Goal: Information Seeking & Learning: Check status

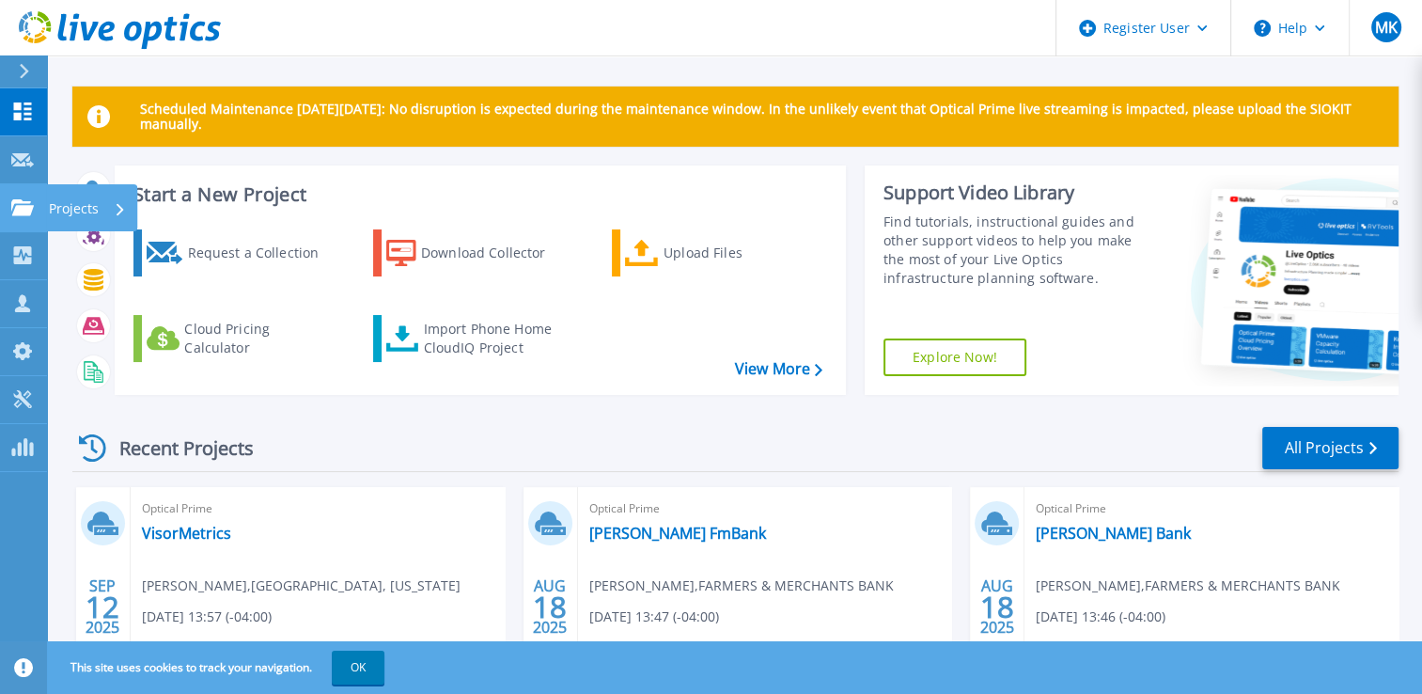
click at [41, 216] on link "Projects Projects" at bounding box center [23, 208] width 47 height 48
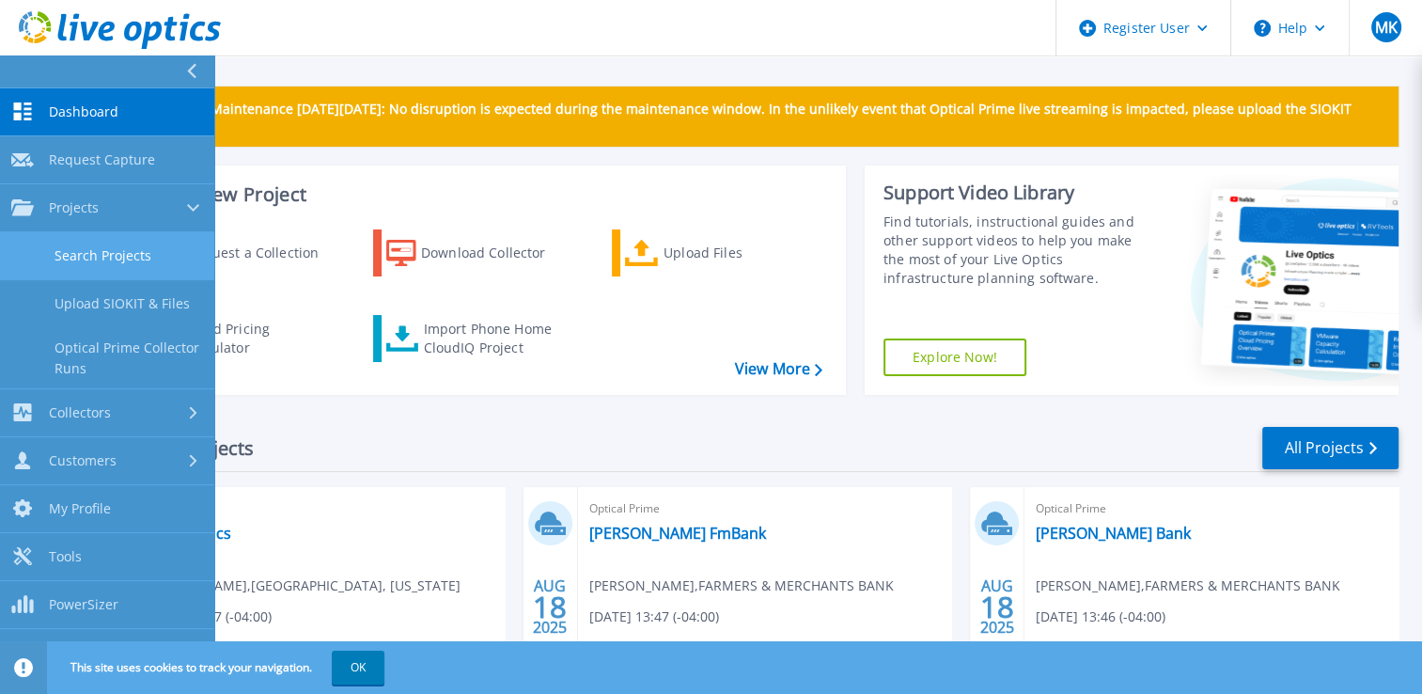
click at [71, 254] on link "Search Projects" at bounding box center [107, 256] width 214 height 48
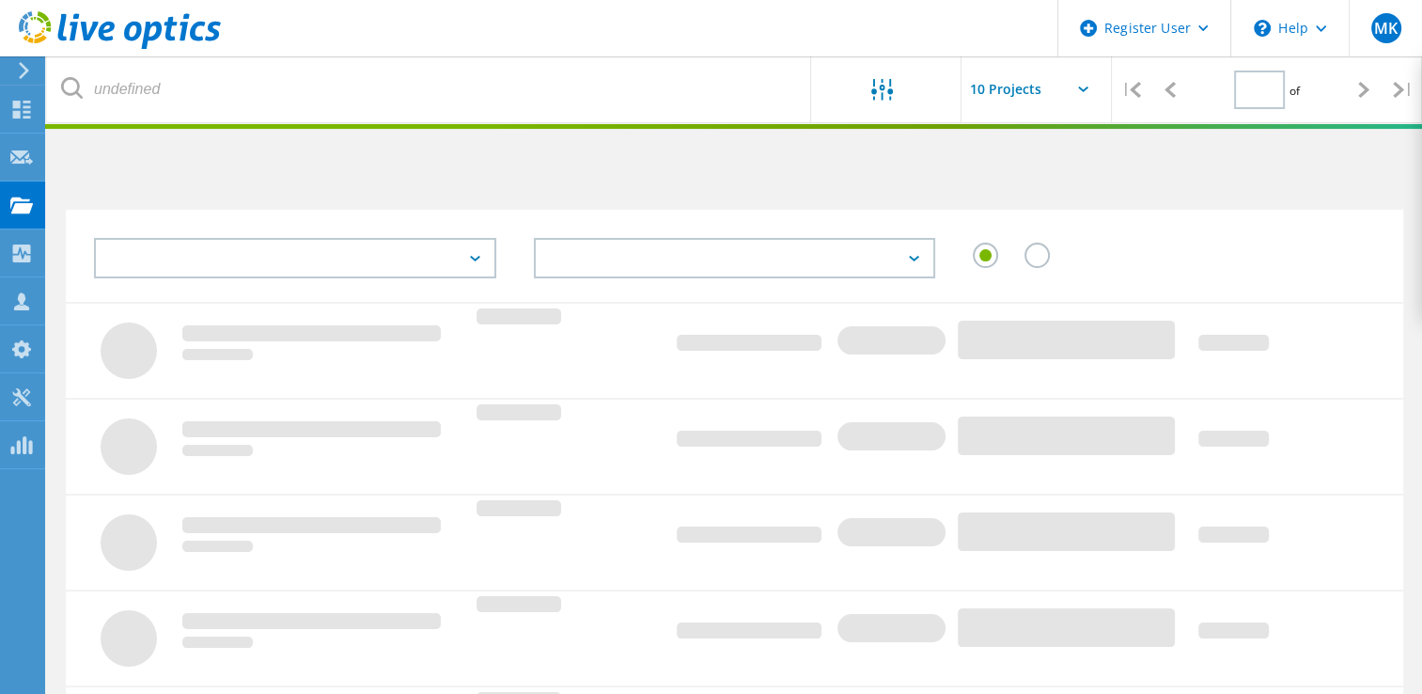
type input "1"
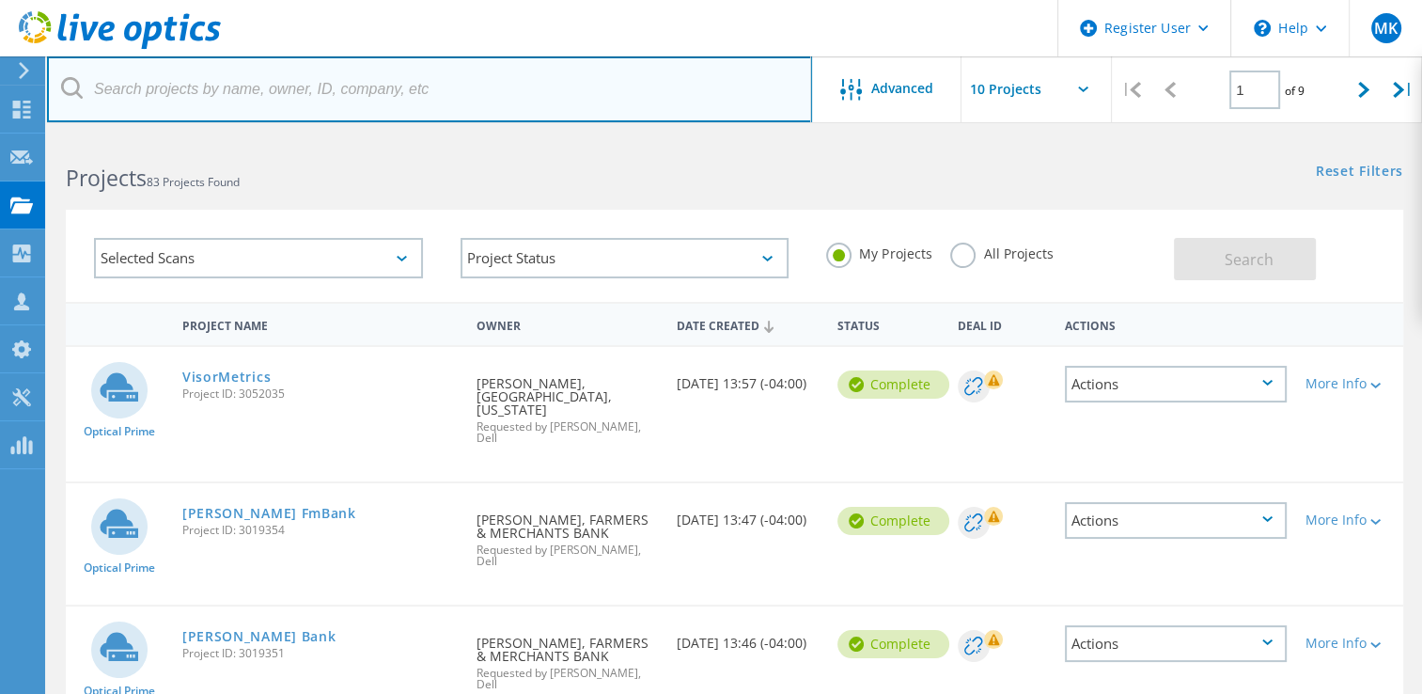
click at [177, 105] on input "text" at bounding box center [429, 89] width 765 height 66
paste input "elliott.butler@decisions.com"
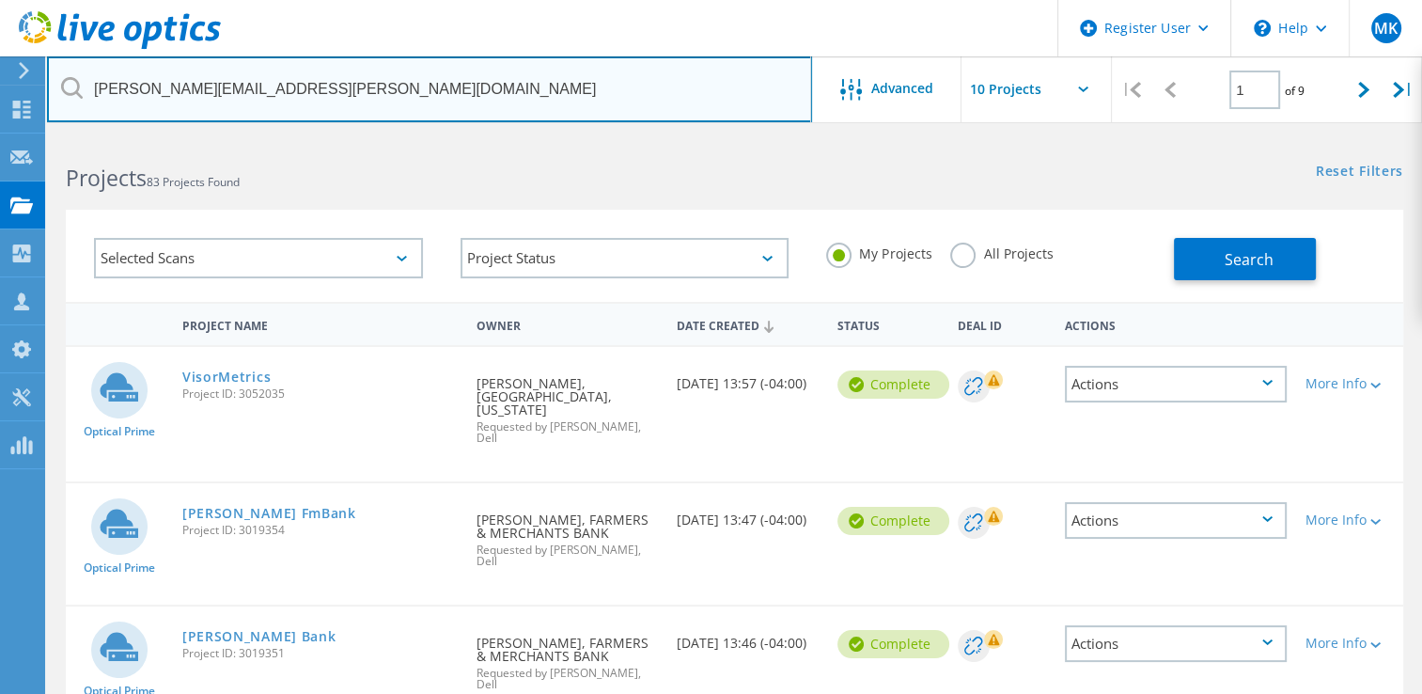
type input "elliott.butler@decisions.com"
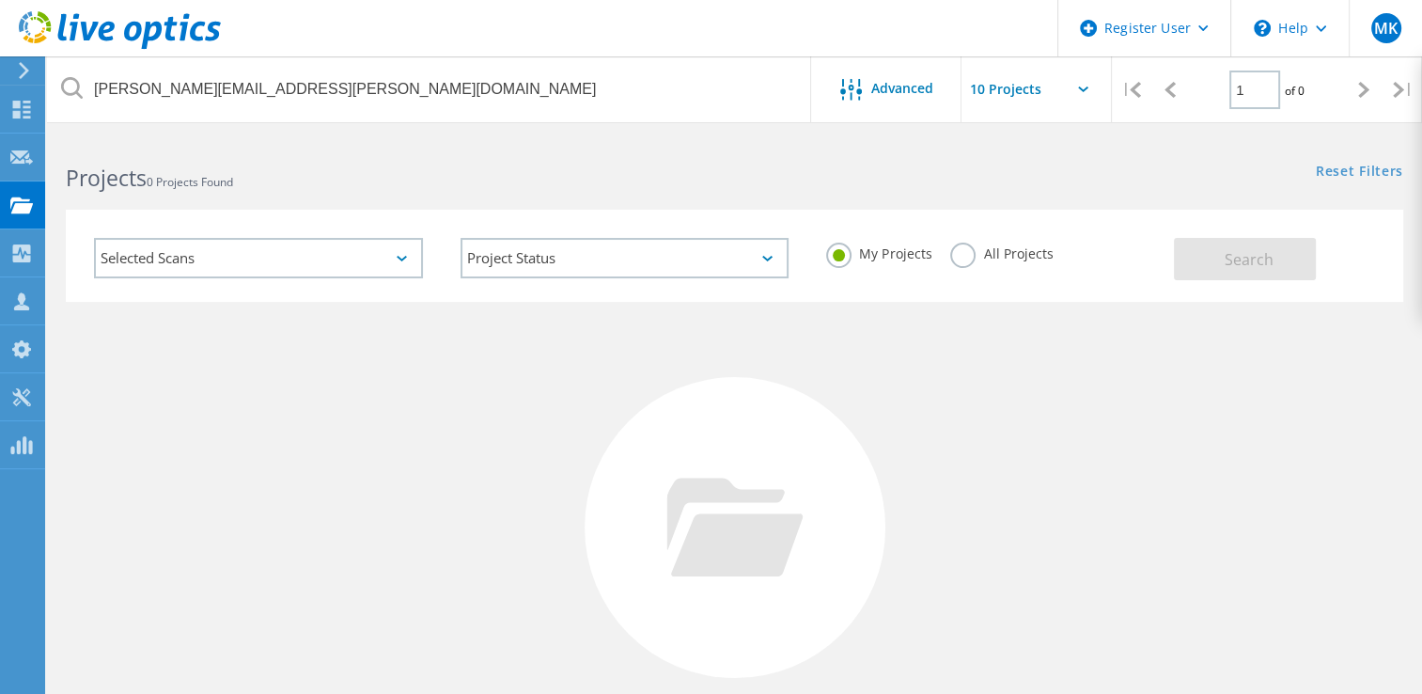
click at [953, 266] on div "All Projects" at bounding box center [1002, 256] width 102 height 27
click at [972, 257] on label "All Projects" at bounding box center [1002, 252] width 102 height 18
click at [0, 0] on input "All Projects" at bounding box center [0, 0] width 0 height 0
click at [1180, 269] on button "Search" at bounding box center [1245, 259] width 142 height 42
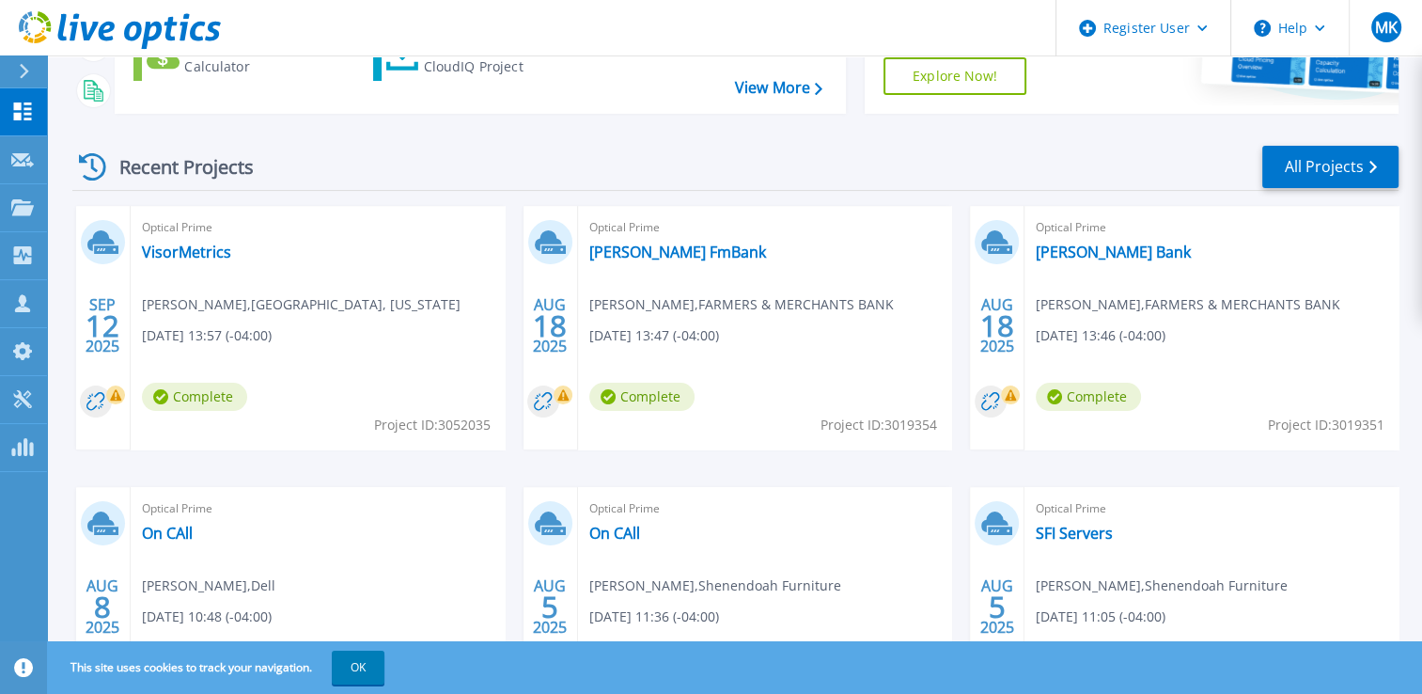
scroll to position [282, 0]
click at [629, 244] on link "[PERSON_NAME] FmBank" at bounding box center [677, 251] width 177 height 19
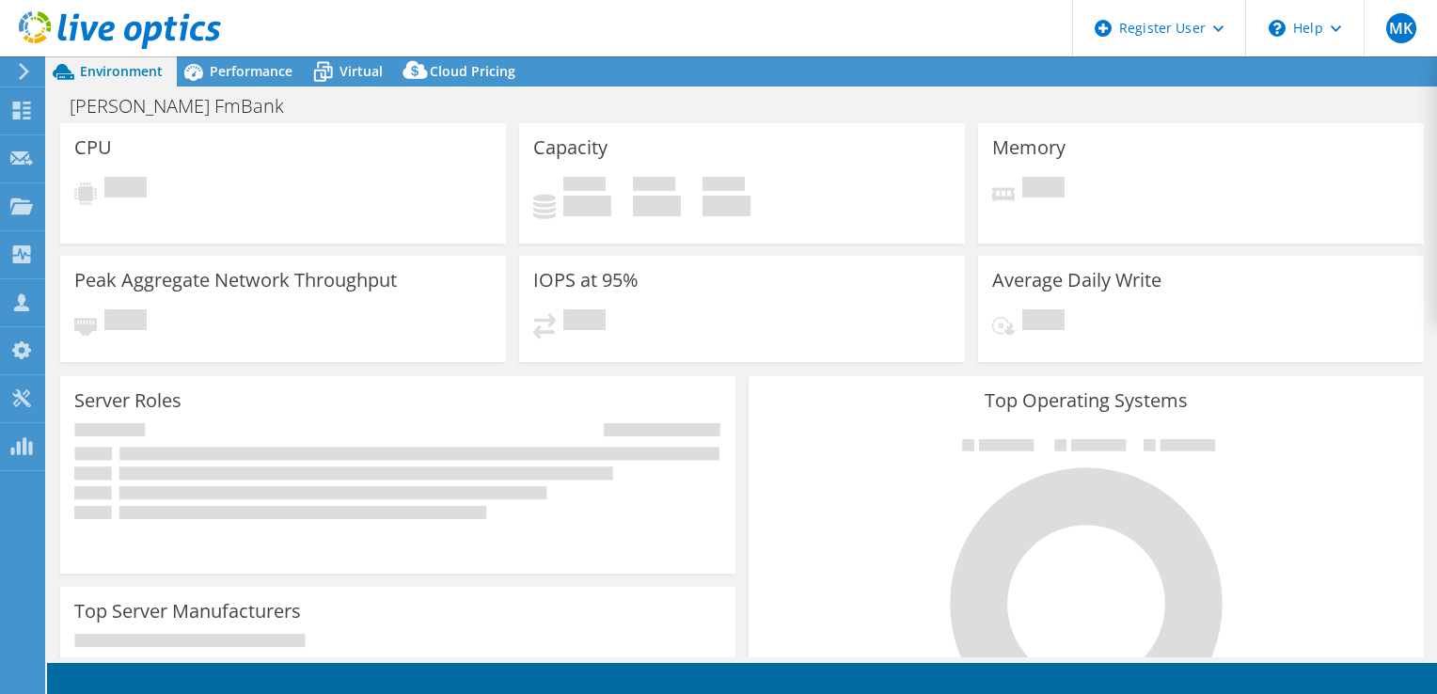
select select "USD"
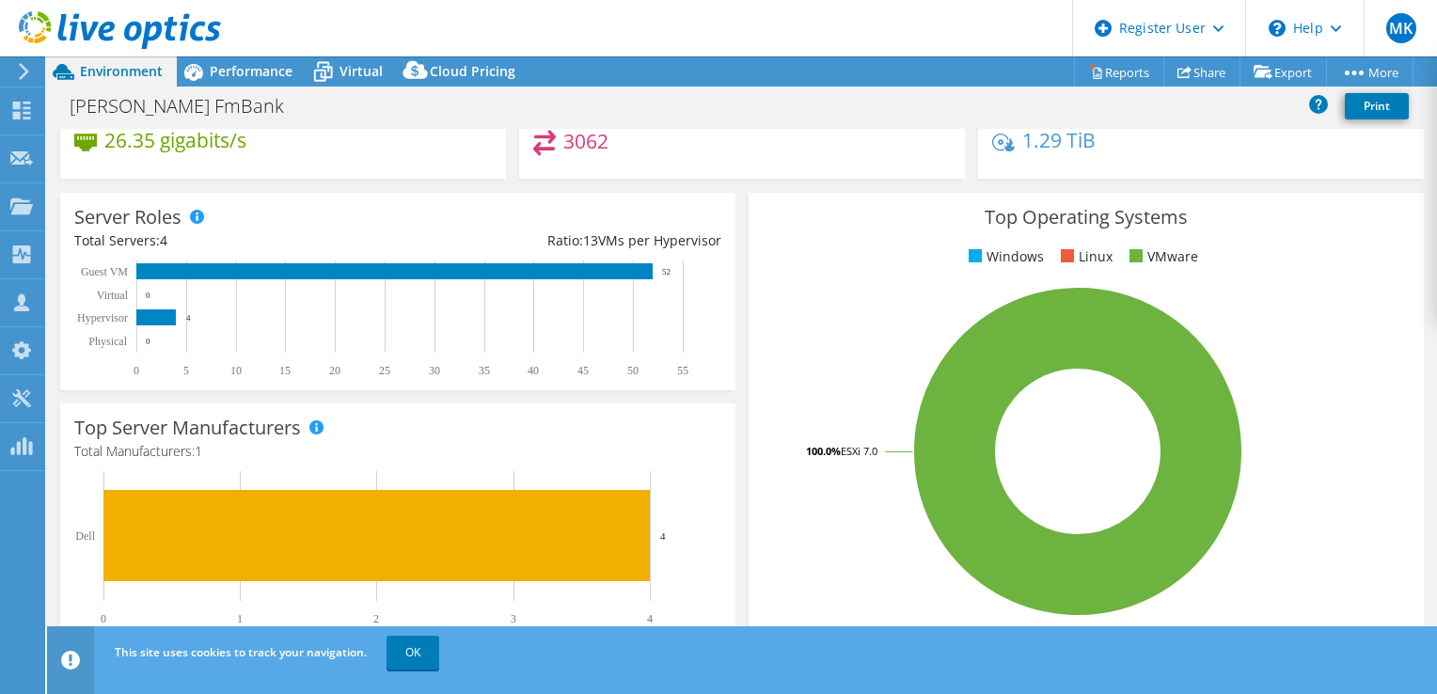
scroll to position [94, 0]
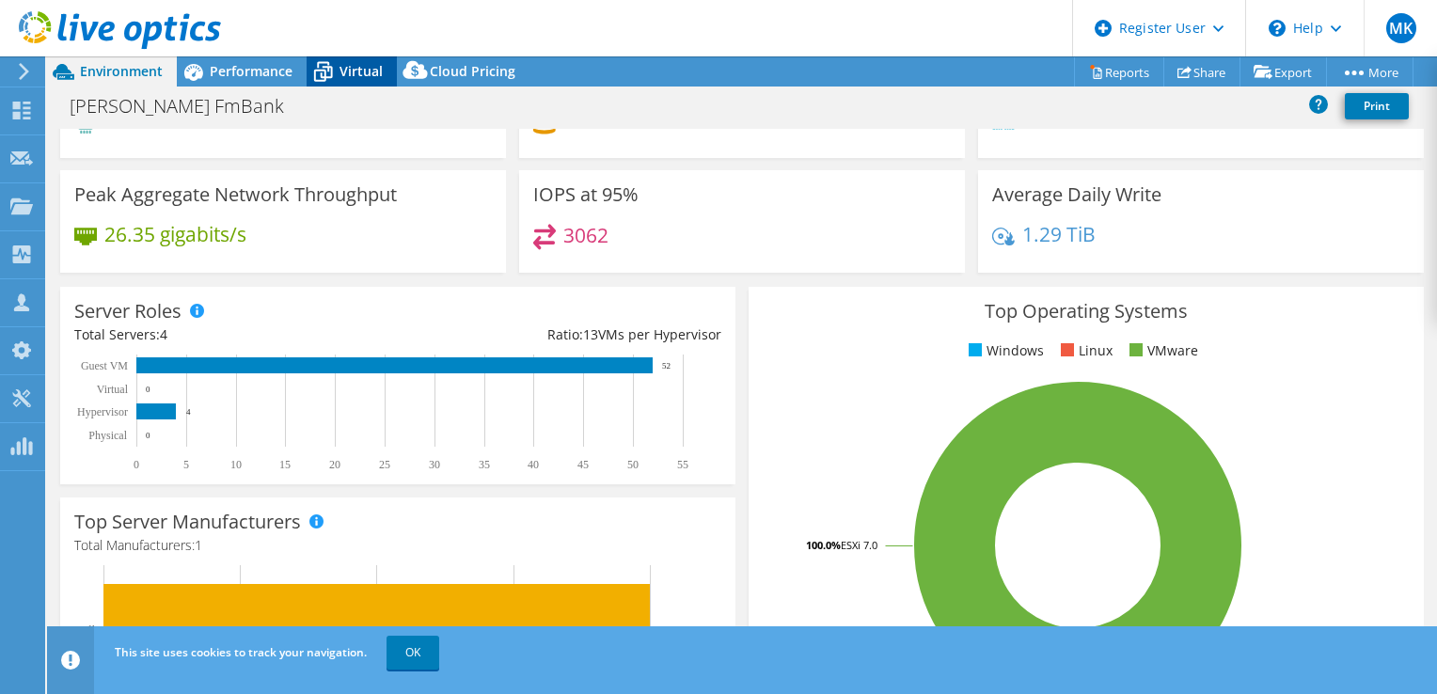
click at [323, 58] on icon at bounding box center [322, 71] width 33 height 33
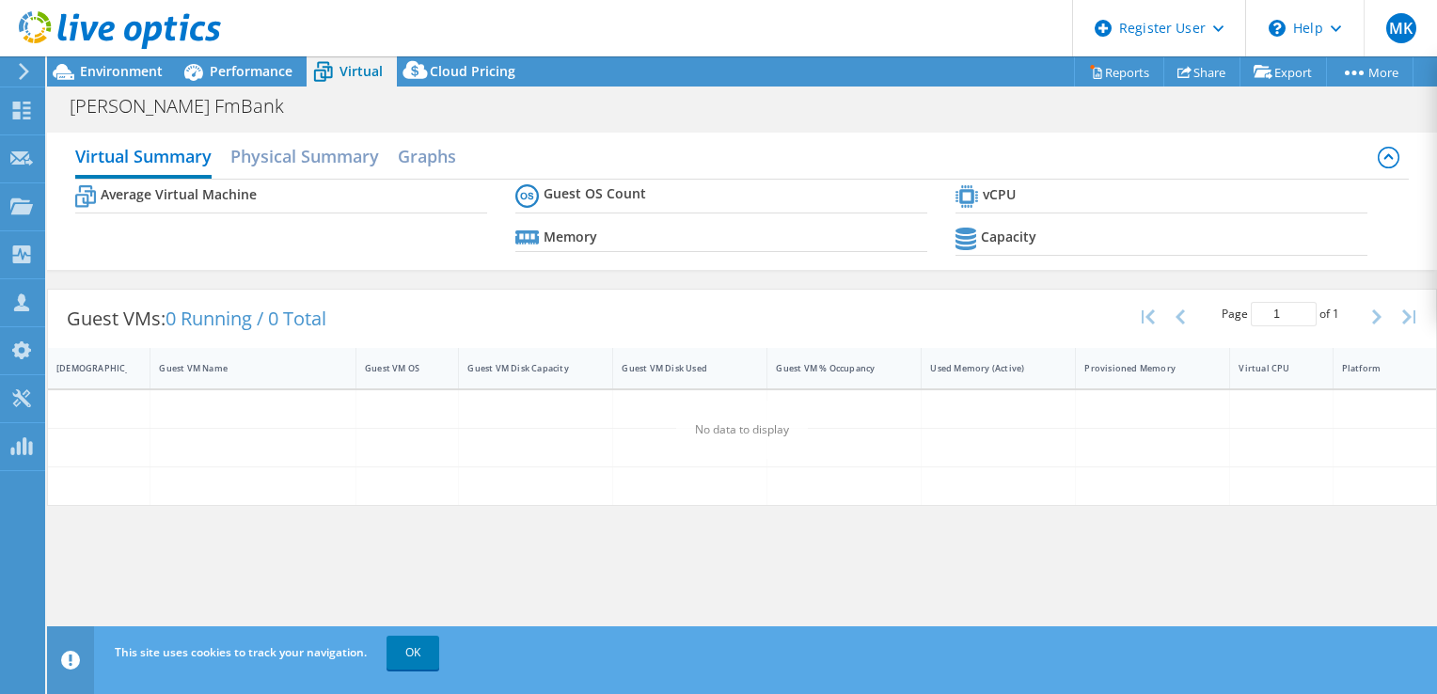
scroll to position [0, 0]
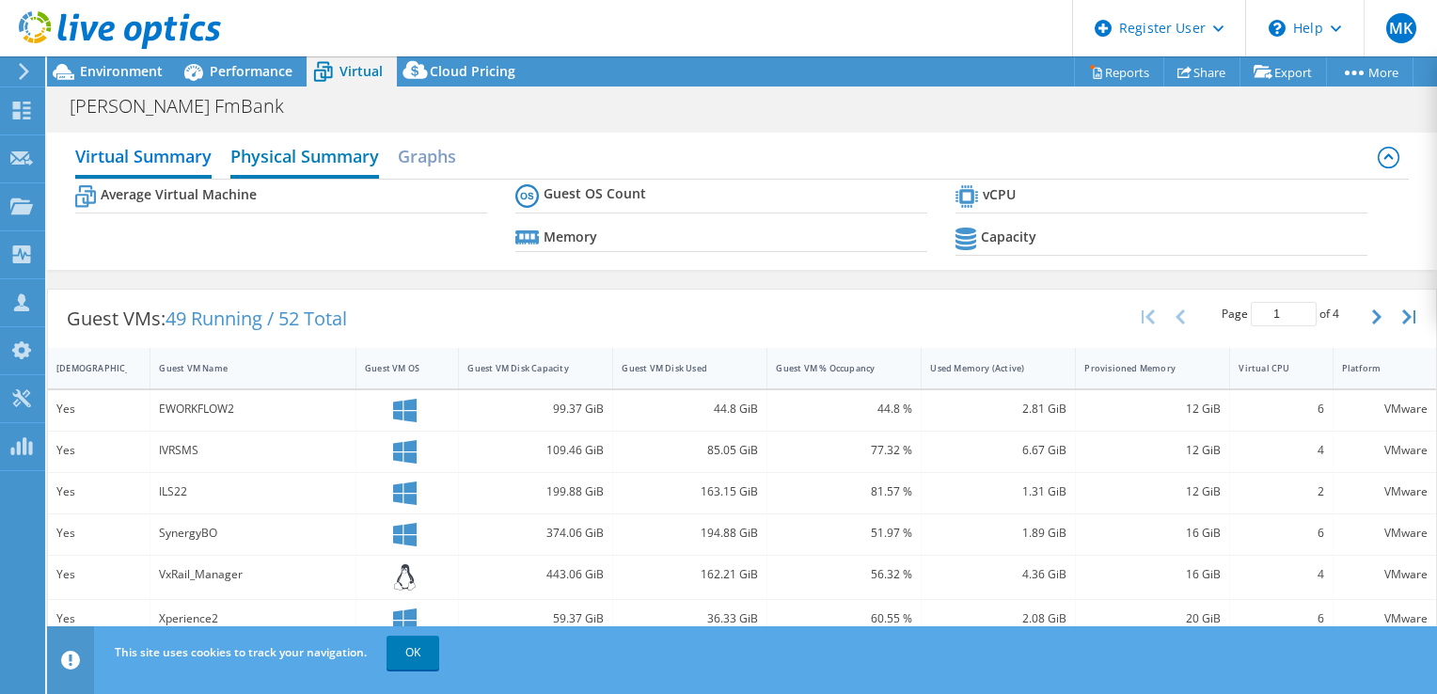
click at [351, 158] on h2 "Physical Summary" at bounding box center [304, 157] width 149 height 41
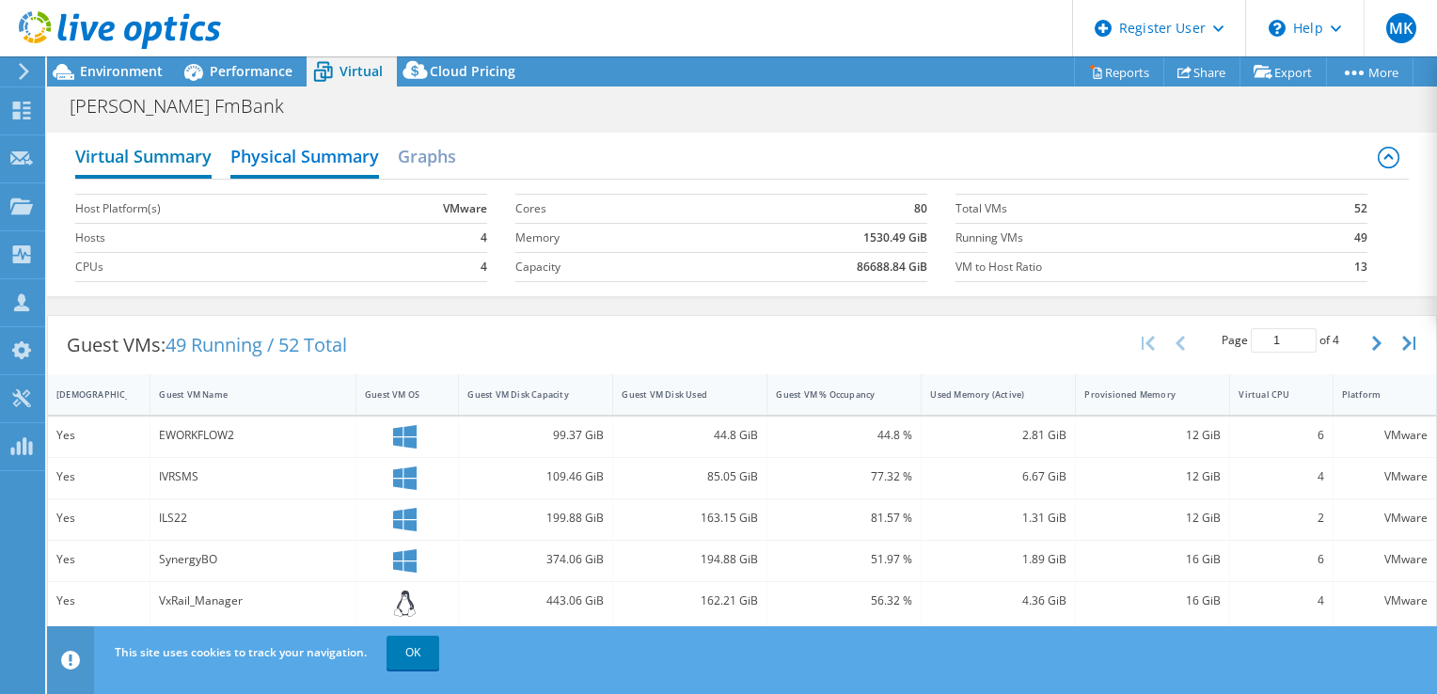
click at [161, 155] on h2 "Virtual Summary" at bounding box center [143, 157] width 136 height 41
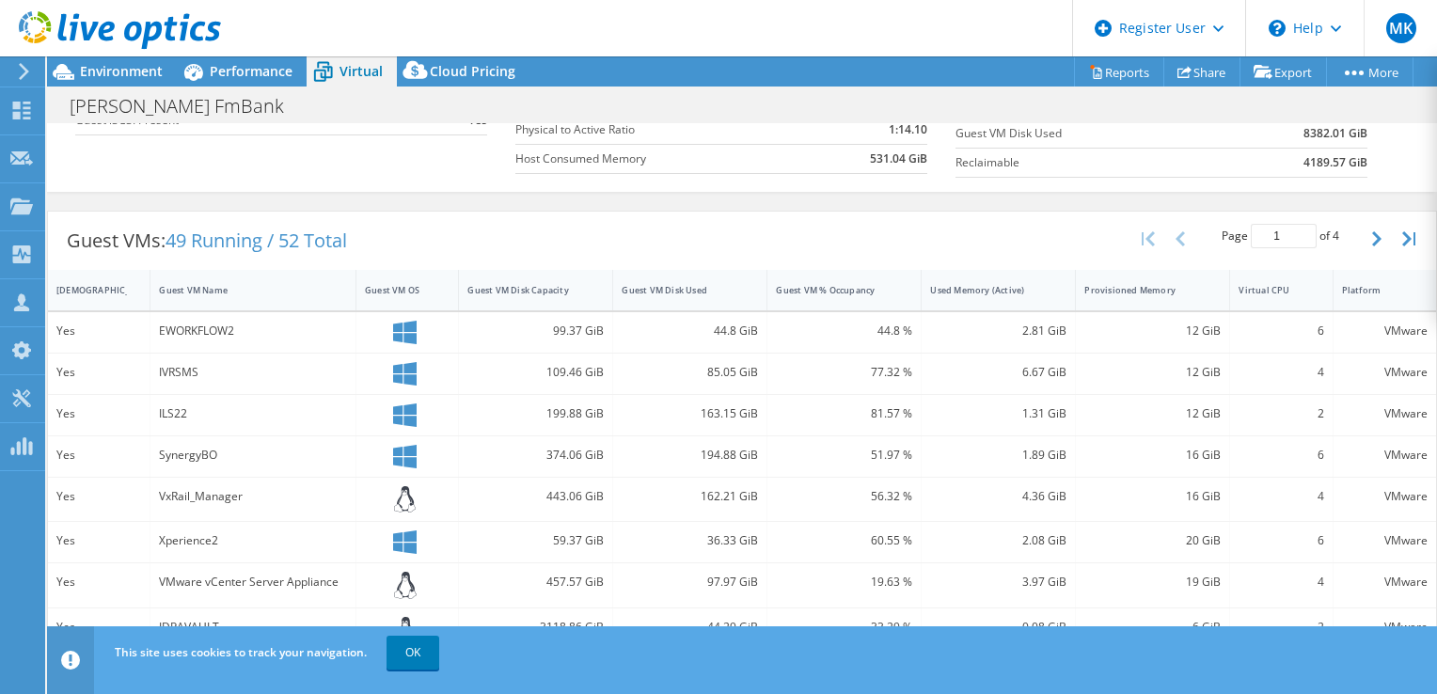
scroll to position [376, 0]
